Goal: Task Accomplishment & Management: Complete application form

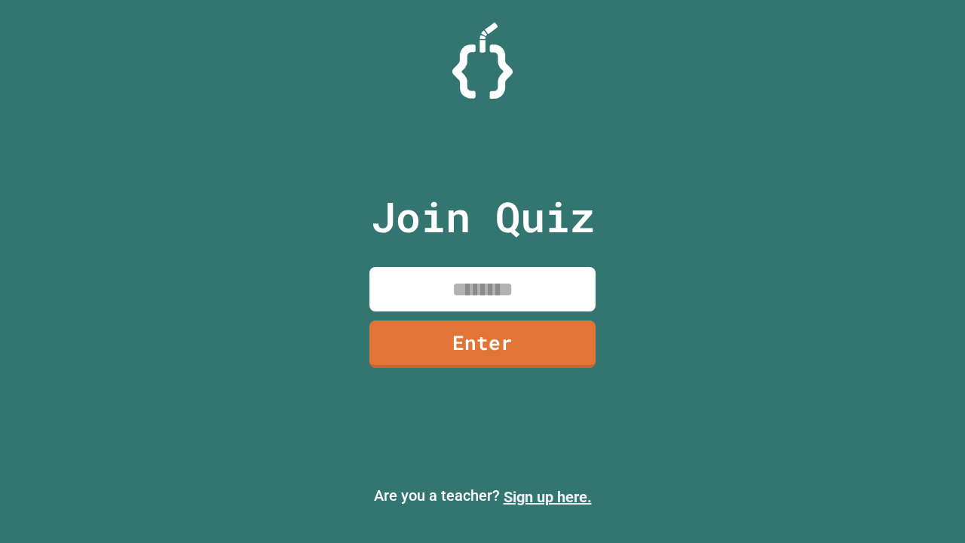
click at [547, 497] on link "Sign up here." at bounding box center [548, 497] width 88 height 18
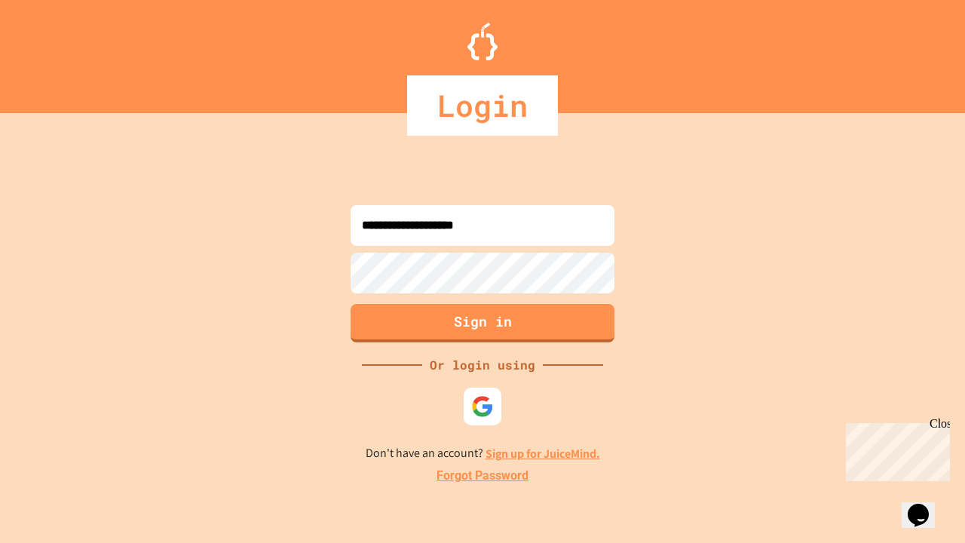
type input "**********"
